Goal: Check status: Check status

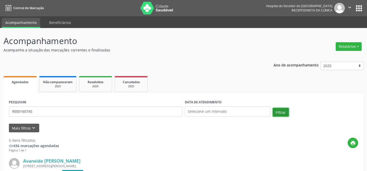
click at [284, 112] on button "Filtrar" at bounding box center [281, 112] width 16 height 9
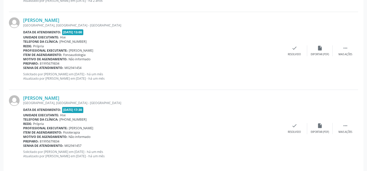
scroll to position [768, 0]
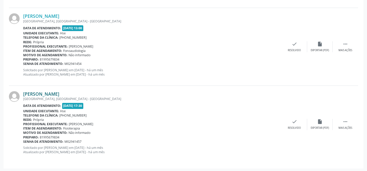
click at [59, 92] on link "[PERSON_NAME]" at bounding box center [41, 94] width 36 height 6
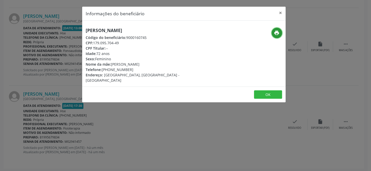
click at [274, 33] on icon "print" at bounding box center [277, 33] width 6 height 6
click at [280, 14] on button "×" at bounding box center [280, 13] width 10 height 12
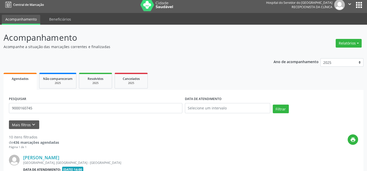
scroll to position [0, 0]
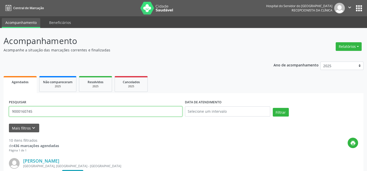
drag, startPoint x: 34, startPoint y: 109, endPoint x: 6, endPoint y: 112, distance: 27.9
paste input "[PERSON_NAME]"
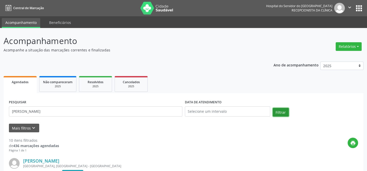
click at [280, 110] on button "Filtrar" at bounding box center [281, 112] width 16 height 9
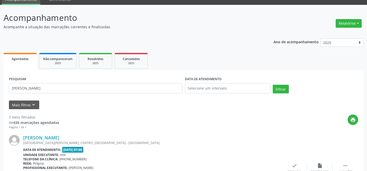
scroll to position [2, 0]
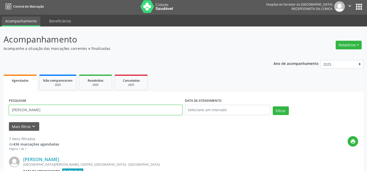
drag, startPoint x: 76, startPoint y: 109, endPoint x: 2, endPoint y: 108, distance: 74.9
paste input "[PERSON_NAME]"
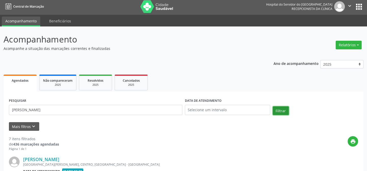
click at [278, 109] on button "Filtrar" at bounding box center [281, 111] width 16 height 9
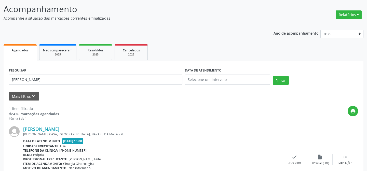
scroll to position [68, 0]
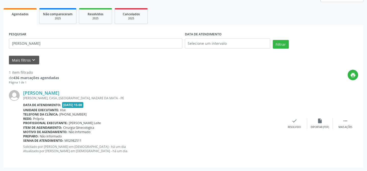
drag, startPoint x: 105, startPoint y: 93, endPoint x: 23, endPoint y: 93, distance: 81.8
click at [23, 93] on div "[PERSON_NAME] [PERSON_NAME], CASA, [GEOGRAPHIC_DATA], NAZARE DA [GEOGRAPHIC_DAT…" at bounding box center [183, 123] width 349 height 77
copy div "[PERSON_NAME]"
drag, startPoint x: 96, startPoint y: 44, endPoint x: 0, endPoint y: 43, distance: 96.1
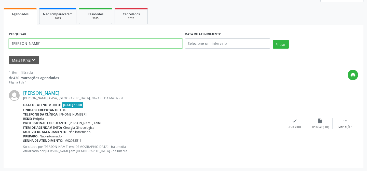
click at [0, 43] on div "Acompanhamento Acompanhe a situação das marcações correntes e finalizadas Relat…" at bounding box center [183, 66] width 367 height 212
paste input "08296122464"
type input "08296122464"
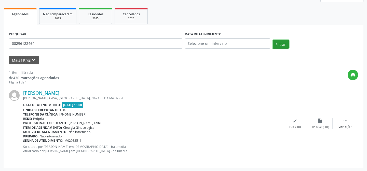
click at [282, 42] on button "Filtrar" at bounding box center [281, 44] width 16 height 9
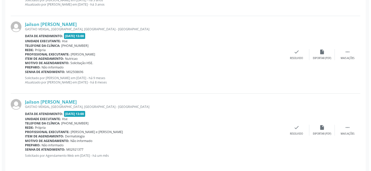
scroll to position [219, 0]
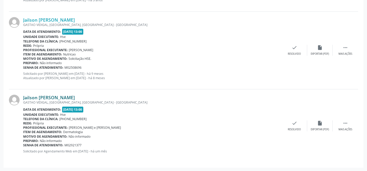
click at [72, 98] on link "Jailson [PERSON_NAME]" at bounding box center [49, 98] width 52 height 6
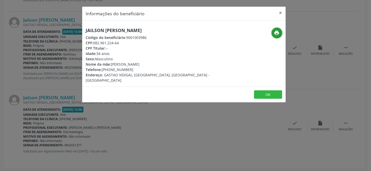
click at [278, 34] on icon "print" at bounding box center [277, 33] width 6 height 6
